Goal: Information Seeking & Learning: Learn about a topic

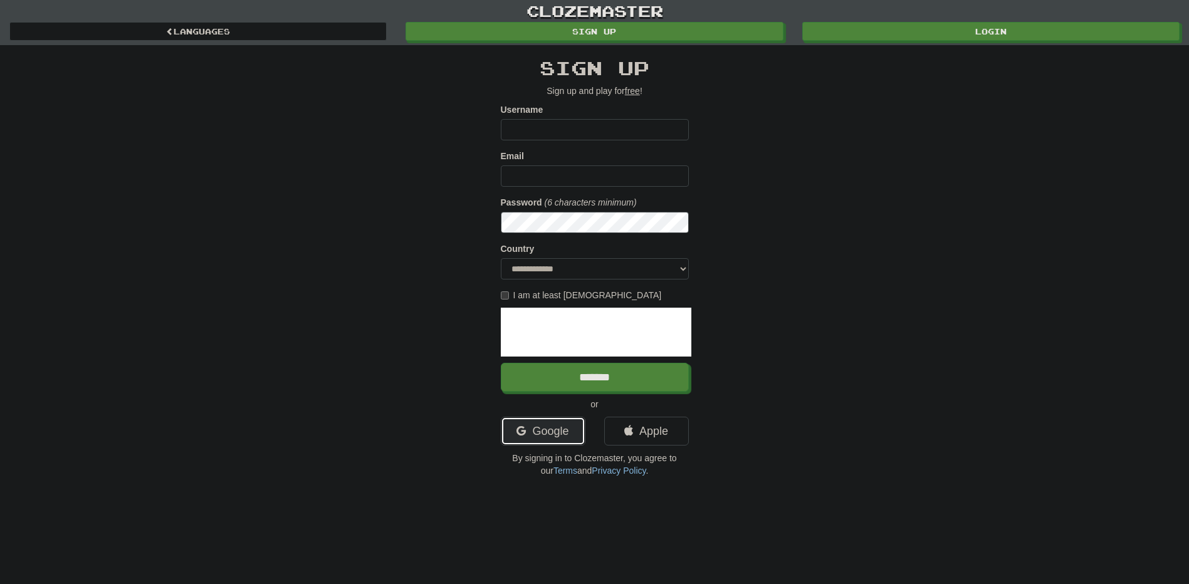
click at [571, 423] on link "Google" at bounding box center [543, 431] width 85 height 29
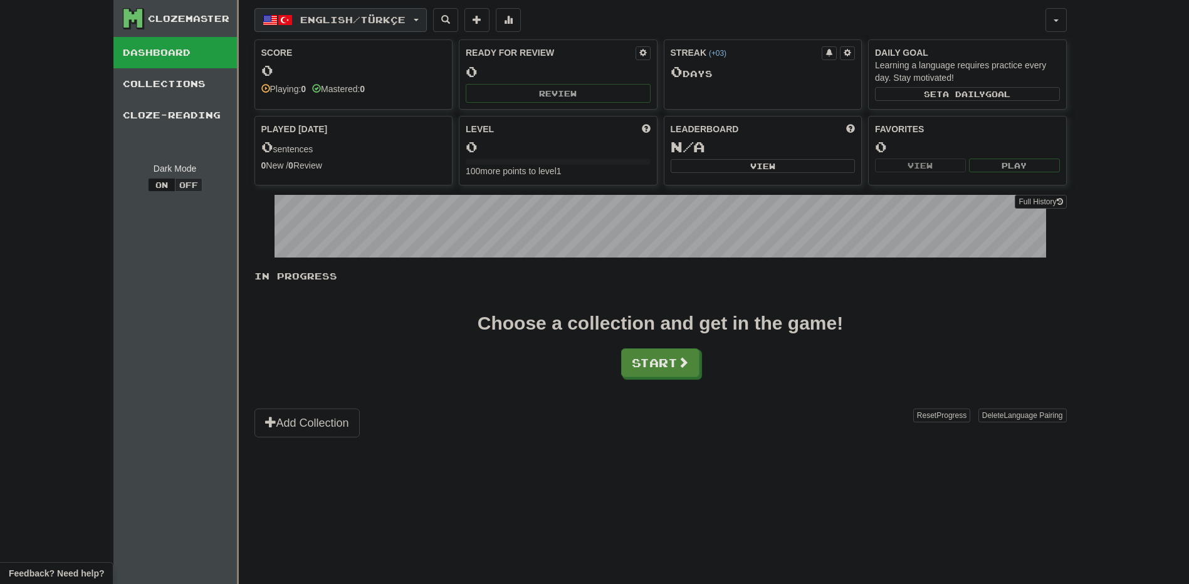
click at [351, 21] on span "English / Türkçe" at bounding box center [352, 19] width 105 height 11
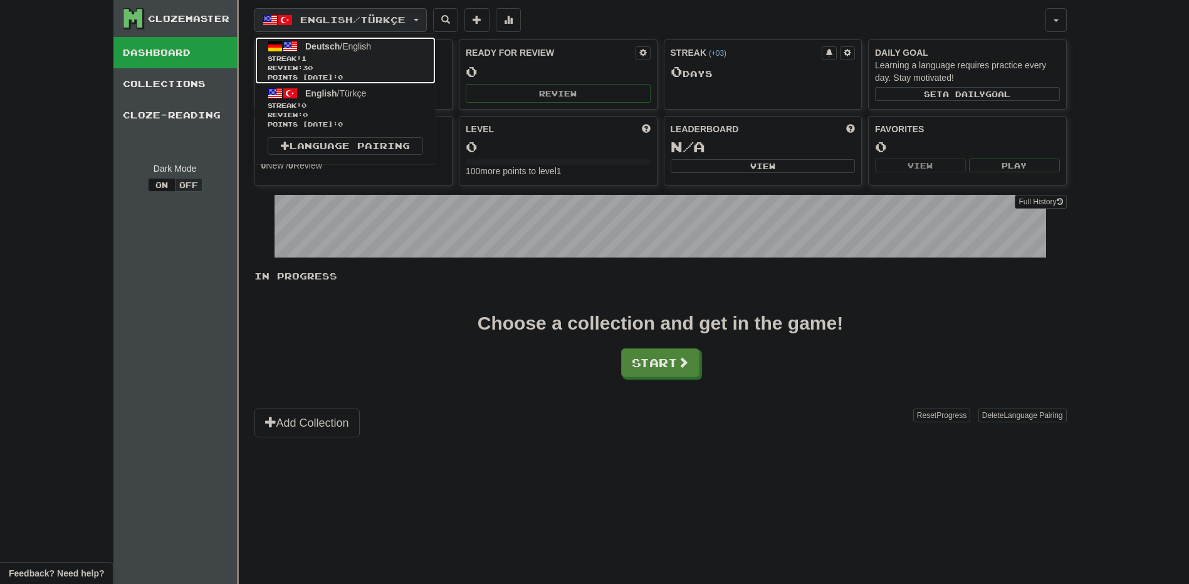
click at [343, 64] on span "Review: 30" at bounding box center [345, 67] width 155 height 9
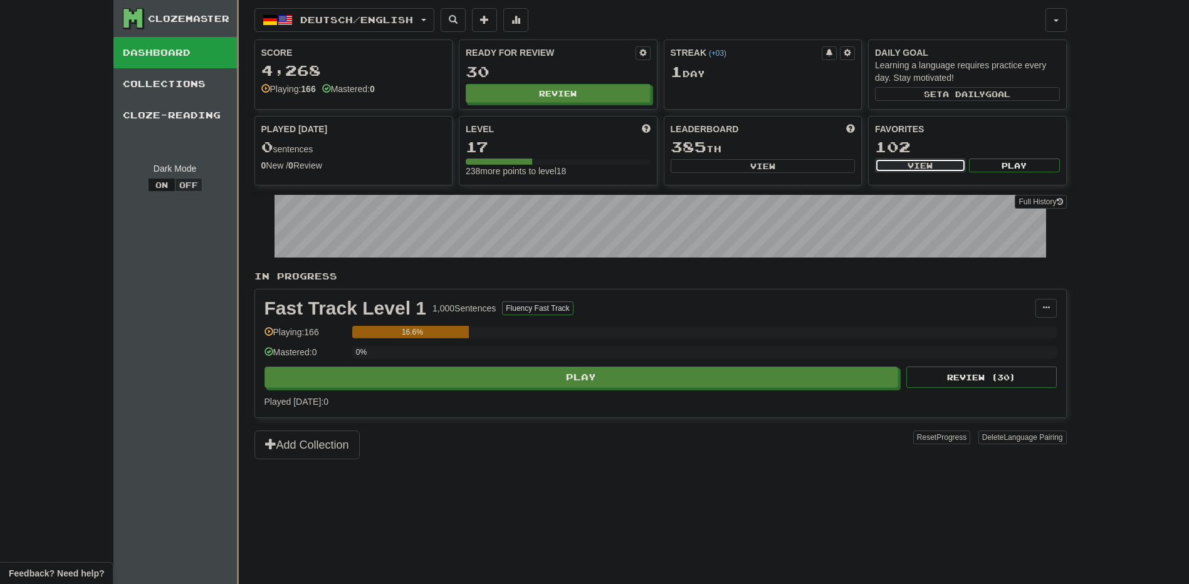
click at [925, 160] on button "View" at bounding box center [920, 166] width 91 height 14
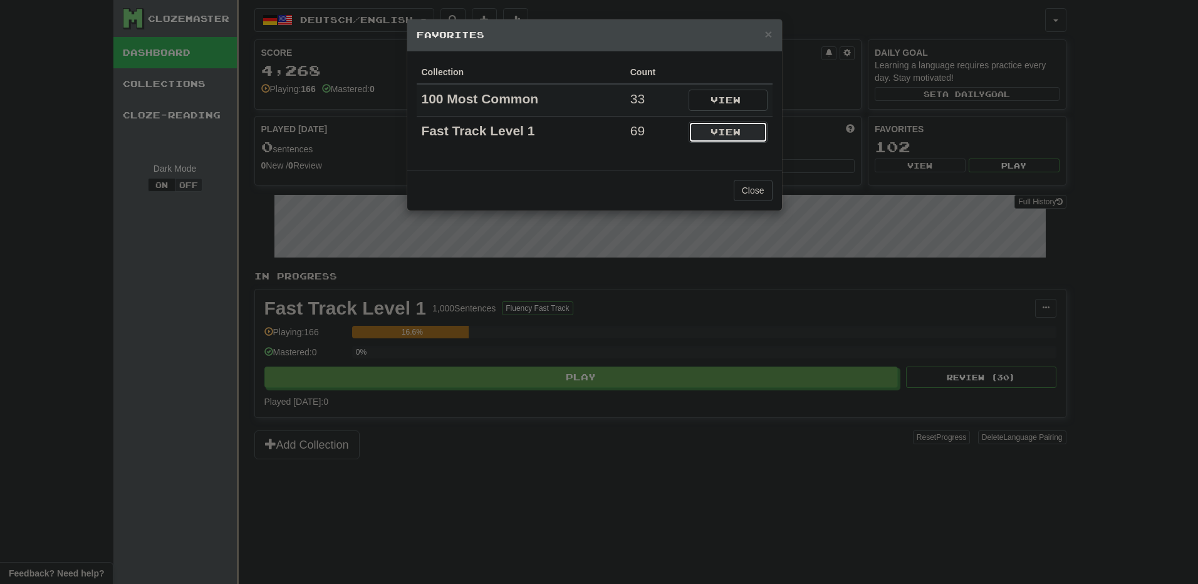
drag, startPoint x: 736, startPoint y: 130, endPoint x: 726, endPoint y: 138, distance: 13.8
click at [736, 130] on button "View" at bounding box center [728, 132] width 79 height 21
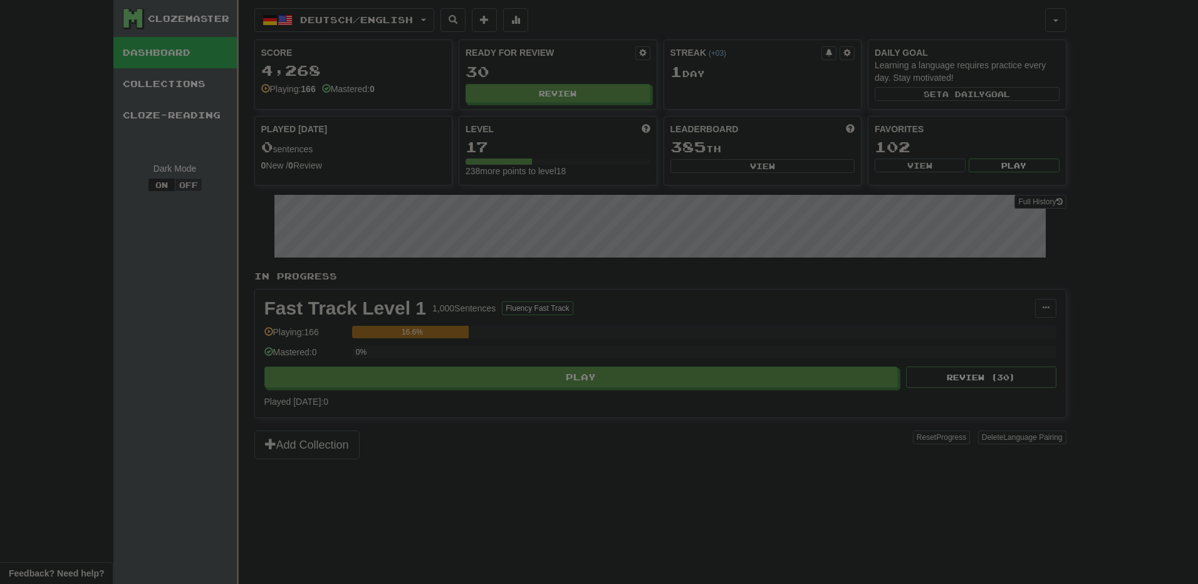
select select "*********"
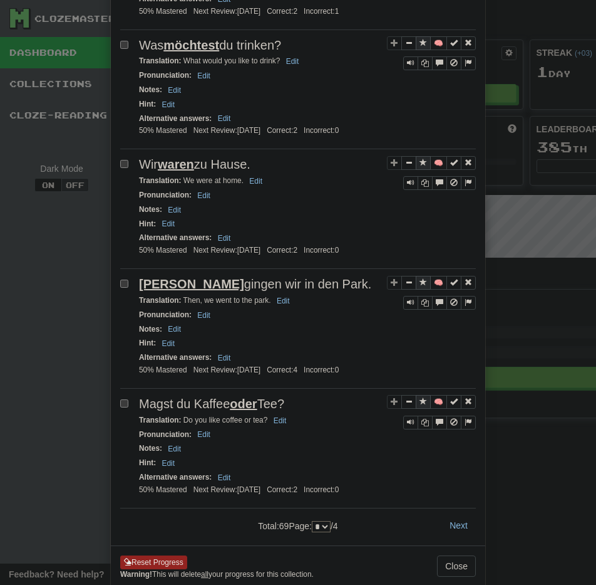
scroll to position [2132, 0]
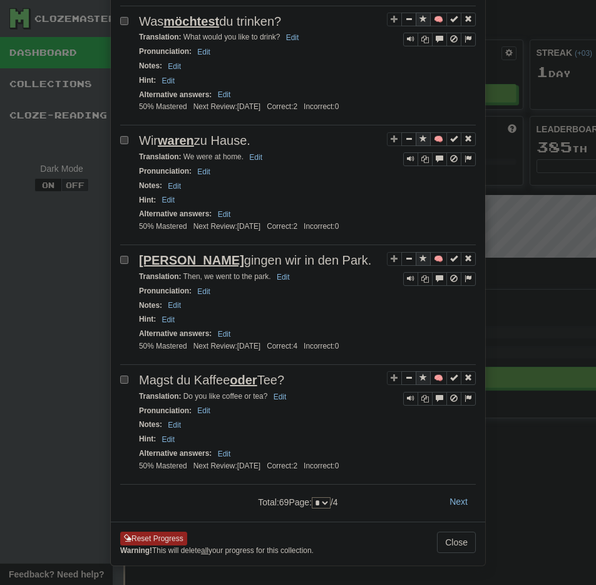
click at [312, 501] on select "* * * *" at bounding box center [321, 502] width 19 height 11
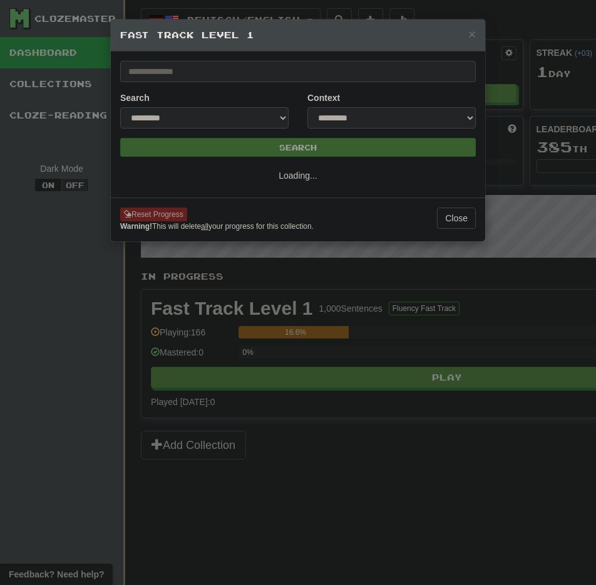
scroll to position [0, 0]
select select "*"
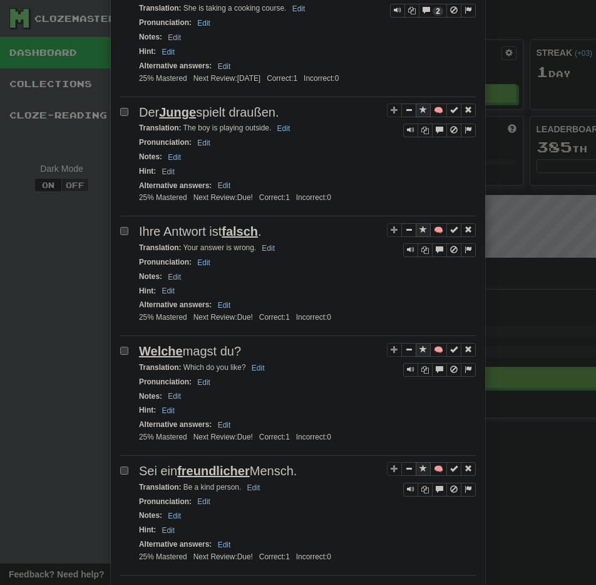
scroll to position [796, 0]
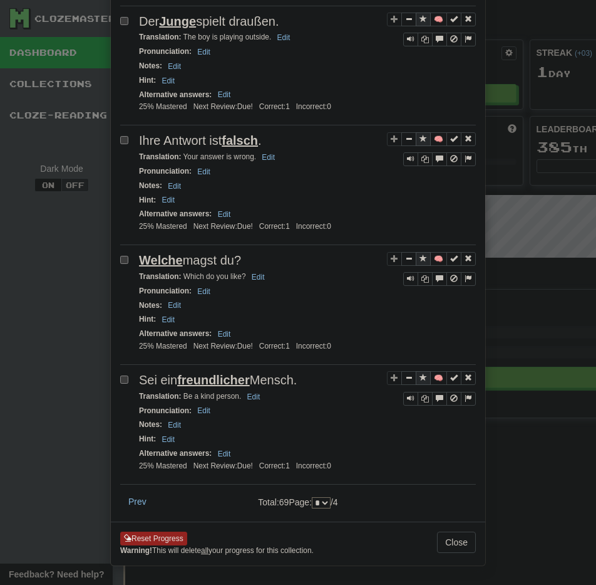
click at [312, 503] on select "* * * *" at bounding box center [321, 502] width 19 height 11
click at [320, 499] on select "* * * *" at bounding box center [321, 502] width 19 height 11
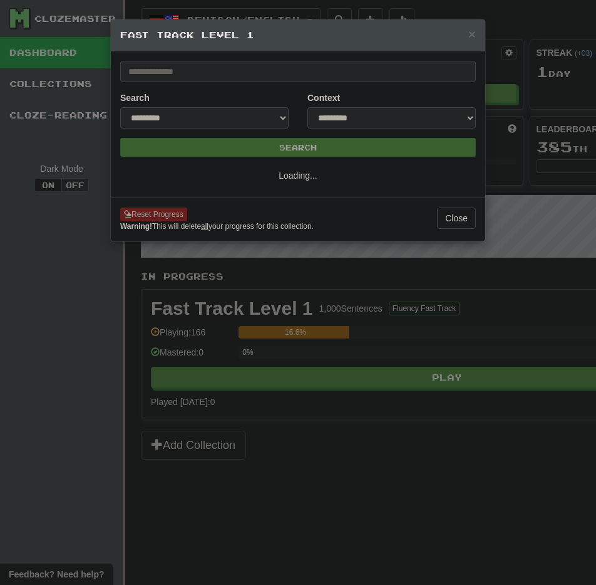
select select "*"
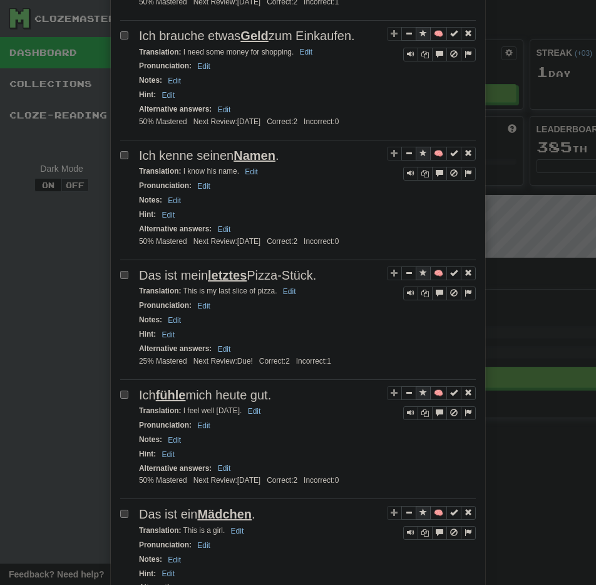
scroll to position [1817, 0]
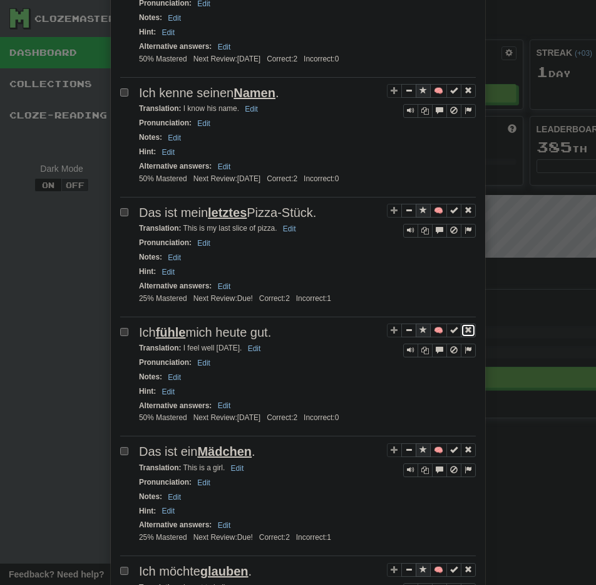
click at [465, 333] on span "Sentence controls" at bounding box center [469, 330] width 8 height 8
click at [420, 331] on span "Sentence controls" at bounding box center [424, 330] width 8 height 8
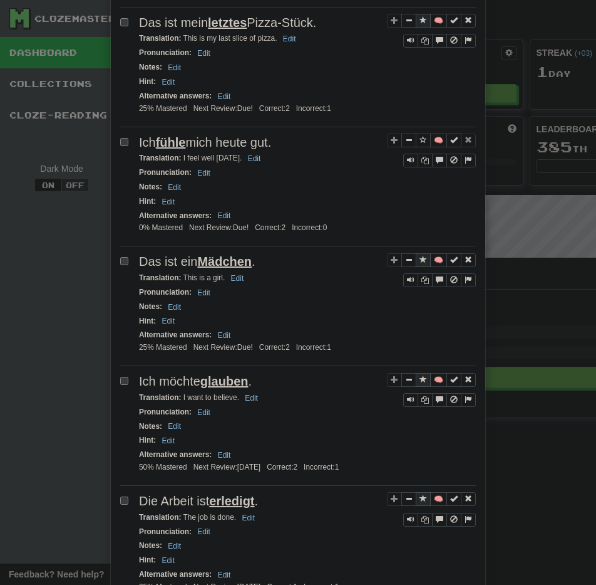
scroll to position [2132, 0]
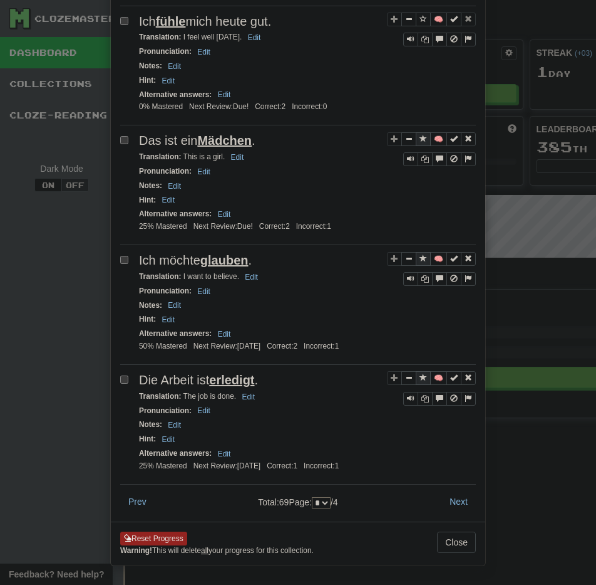
click at [316, 497] on select "* * * *" at bounding box center [321, 502] width 19 height 11
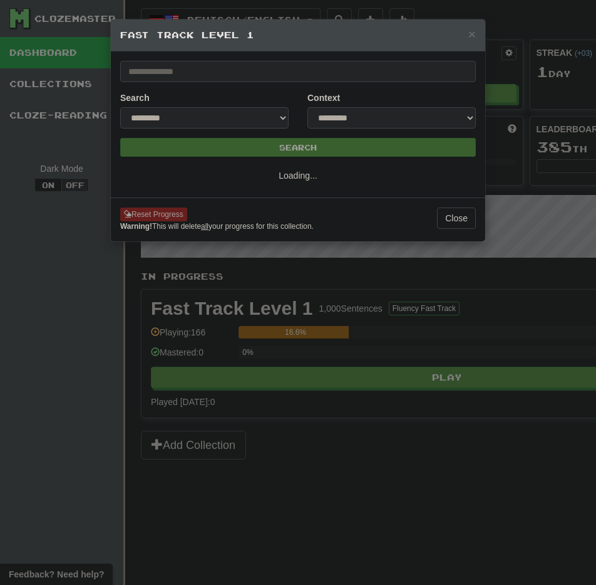
select select "*"
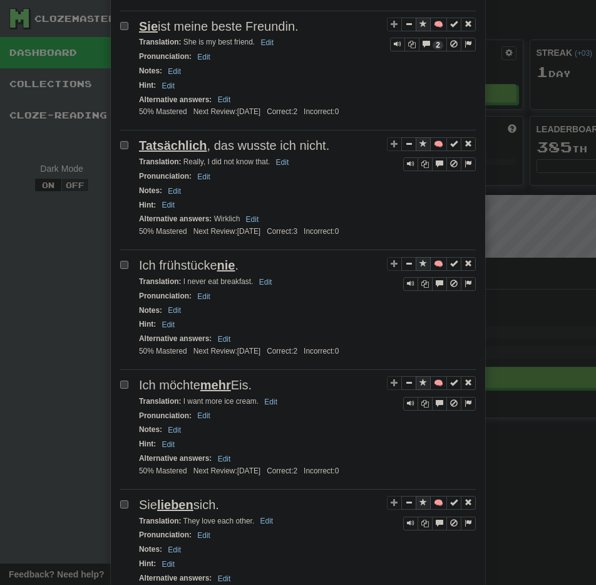
scroll to position [736, 0]
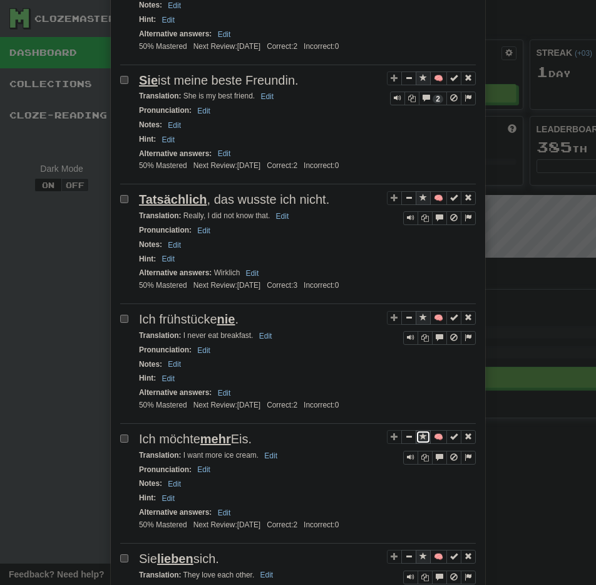
click at [420, 434] on span "Sentence controls" at bounding box center [424, 436] width 8 height 8
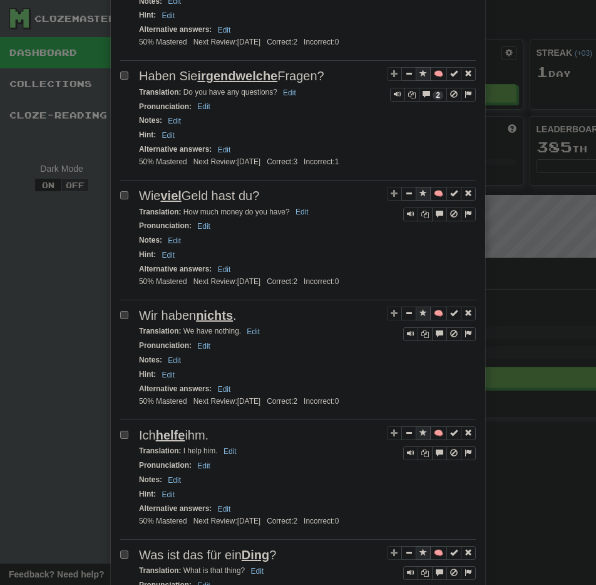
scroll to position [2114, 0]
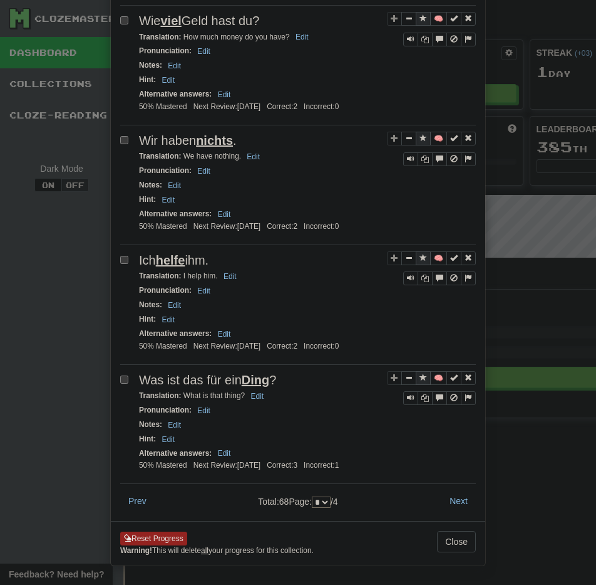
click at [318, 499] on select "* * * *" at bounding box center [321, 501] width 19 height 11
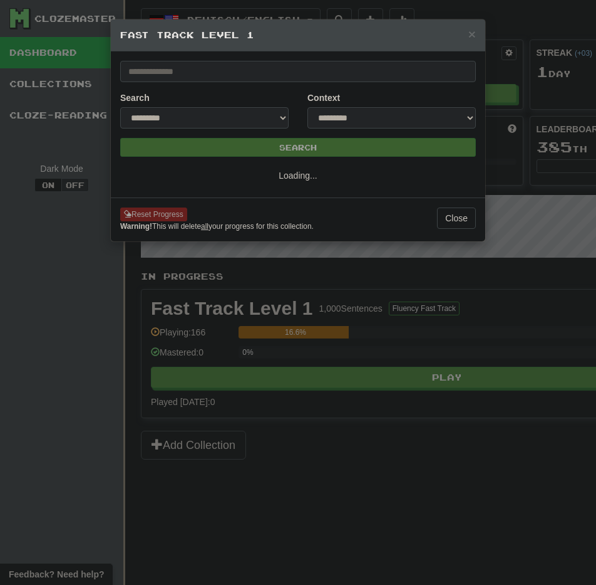
select select "*"
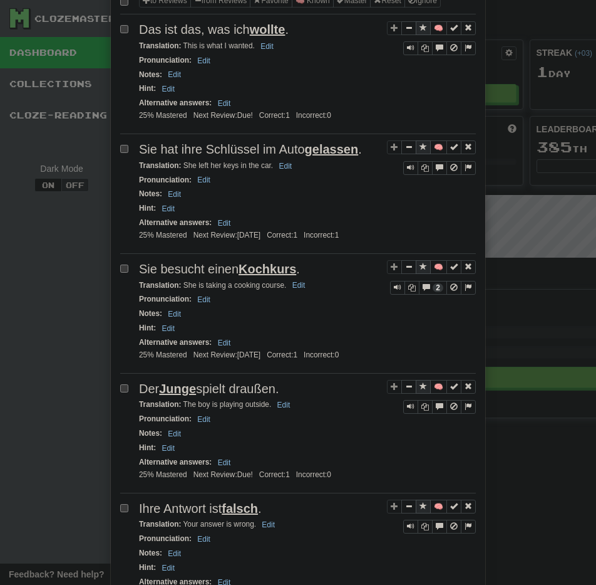
scroll to position [439, 0]
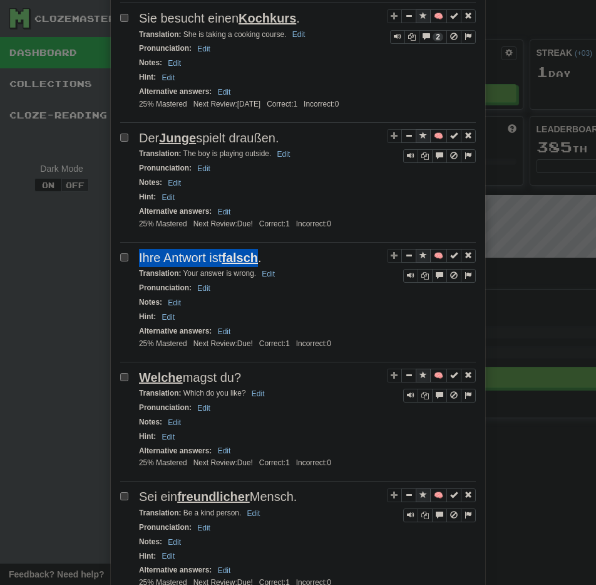
drag, startPoint x: 258, startPoint y: 259, endPoint x: 131, endPoint y: 265, distance: 127.3
click at [131, 265] on div "🧠 Ihre Antwort ist falsch . Translation : Your answer is wrong. Edit Pronunciat…" at bounding box center [298, 305] width 356 height 113
click at [298, 315] on div "Hint : Edit" at bounding box center [307, 317] width 337 height 14
drag, startPoint x: 256, startPoint y: 258, endPoint x: 132, endPoint y: 256, distance: 124.1
click at [132, 256] on div "🧠 Ihre Antwort ist falsch . Translation : Your answer is wrong. Edit Pronunciat…" at bounding box center [298, 305] width 356 height 113
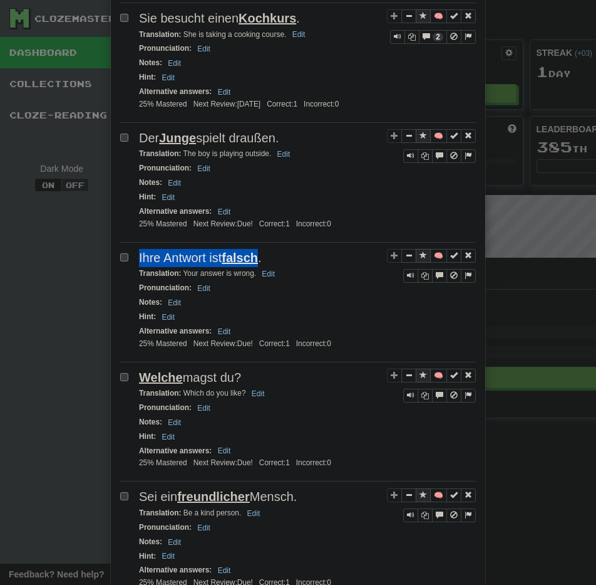
copy span "Ihre Antwort ist falsch"
click at [420, 258] on span "Sentence controls" at bounding box center [424, 255] width 8 height 8
click at [363, 308] on div "Notes : Edit" at bounding box center [307, 302] width 337 height 14
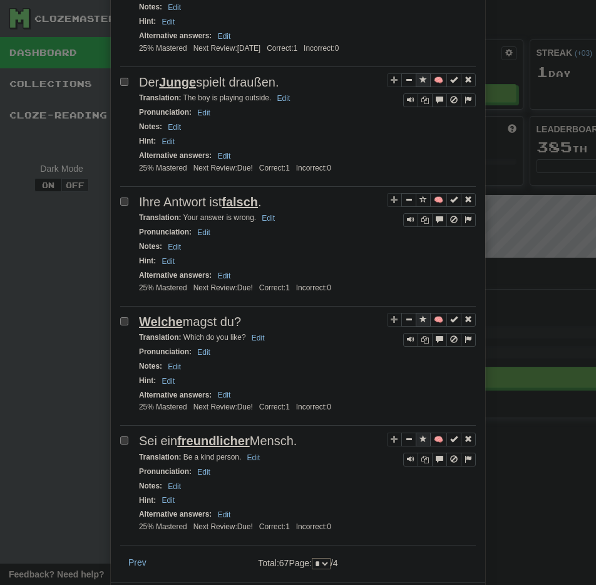
scroll to position [557, 0]
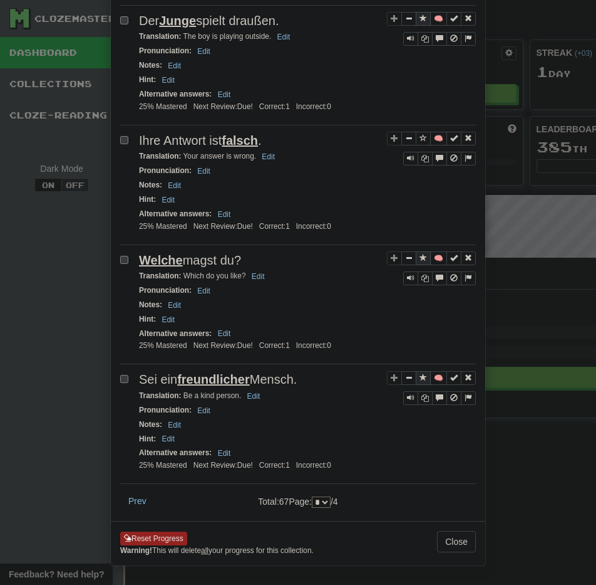
click at [315, 508] on div "Prev Total: 67 Page: * * * * / 4" at bounding box center [298, 500] width 375 height 21
drag, startPoint x: 315, startPoint y: 501, endPoint x: 318, endPoint y: 484, distance: 17.3
click at [315, 501] on select "* * * *" at bounding box center [321, 501] width 19 height 11
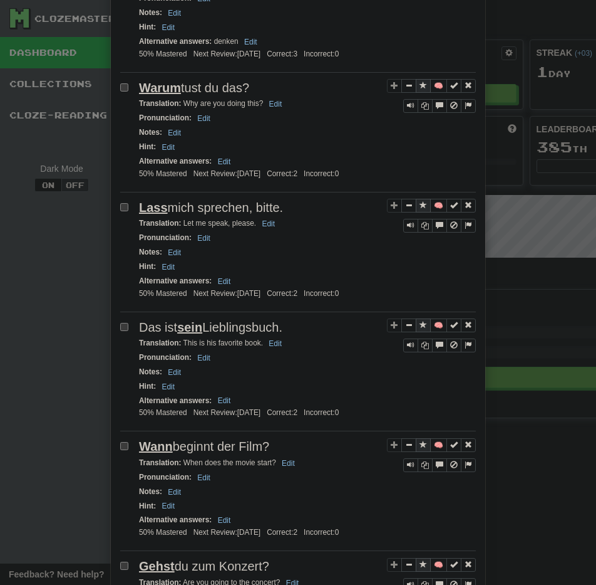
scroll to position [1002, 0]
